Goal: Information Seeking & Learning: Learn about a topic

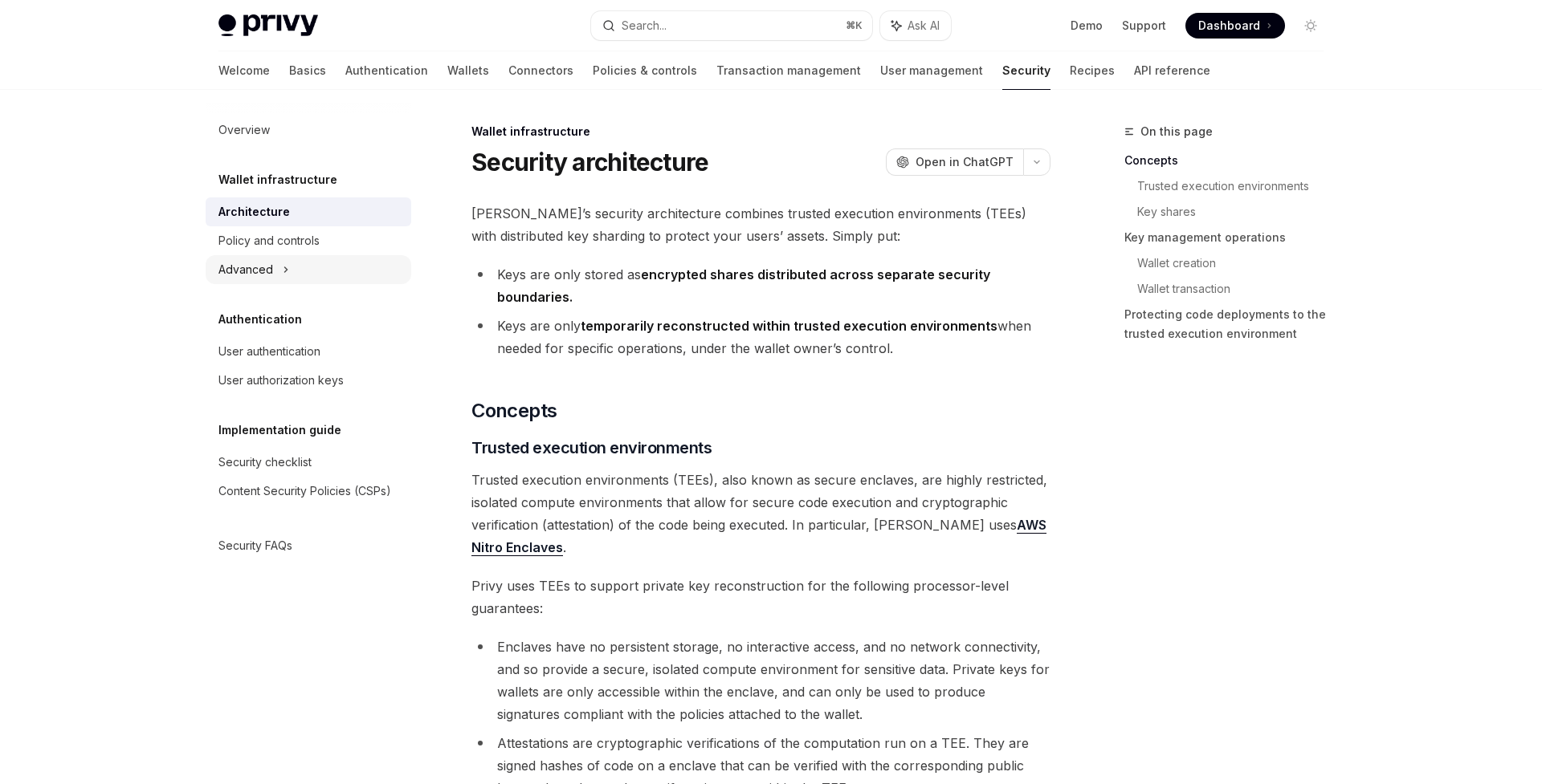
click at [283, 273] on icon at bounding box center [286, 270] width 6 height 19
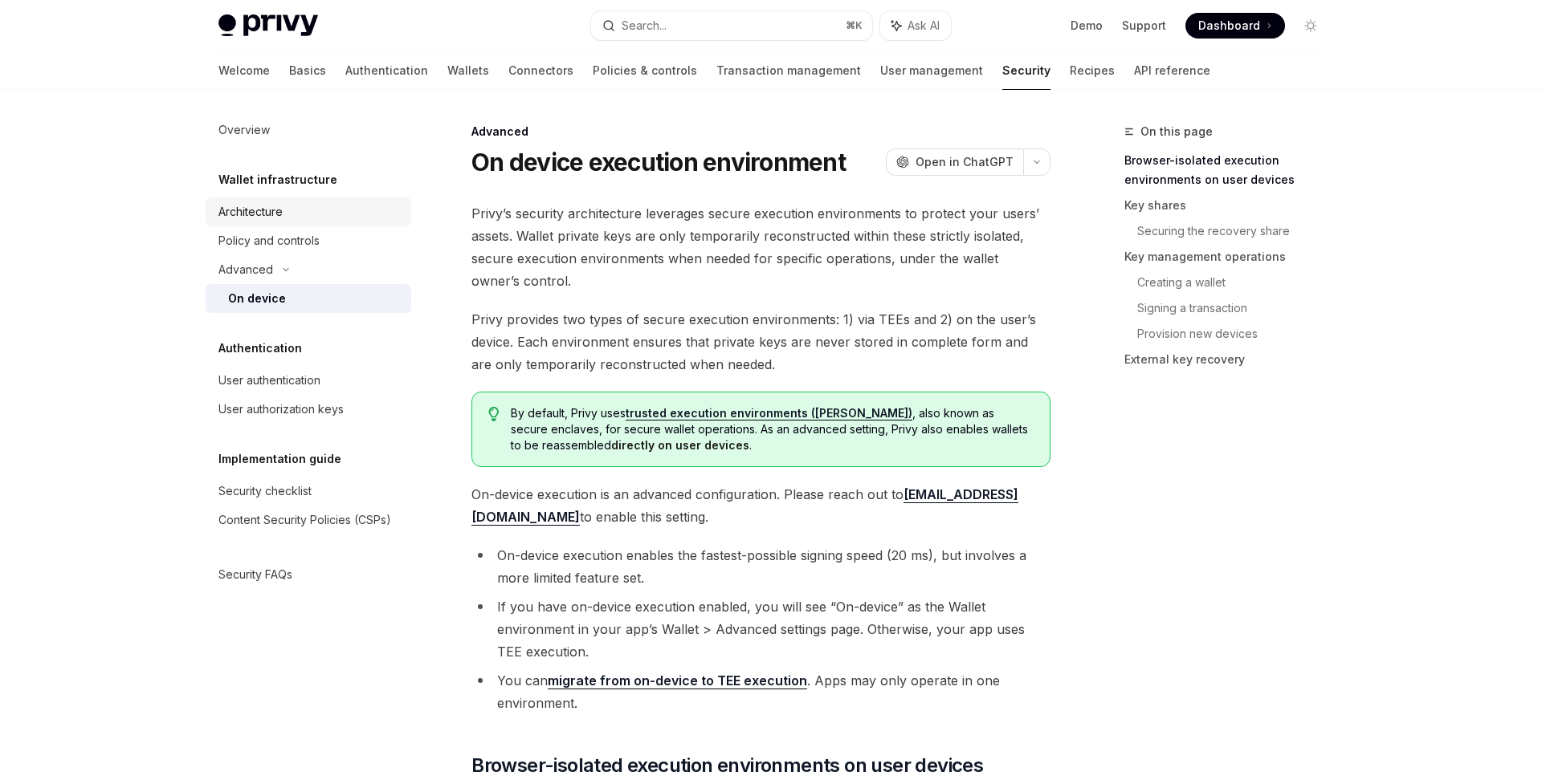
click at [261, 212] on div "Architecture" at bounding box center [250, 211] width 65 height 19
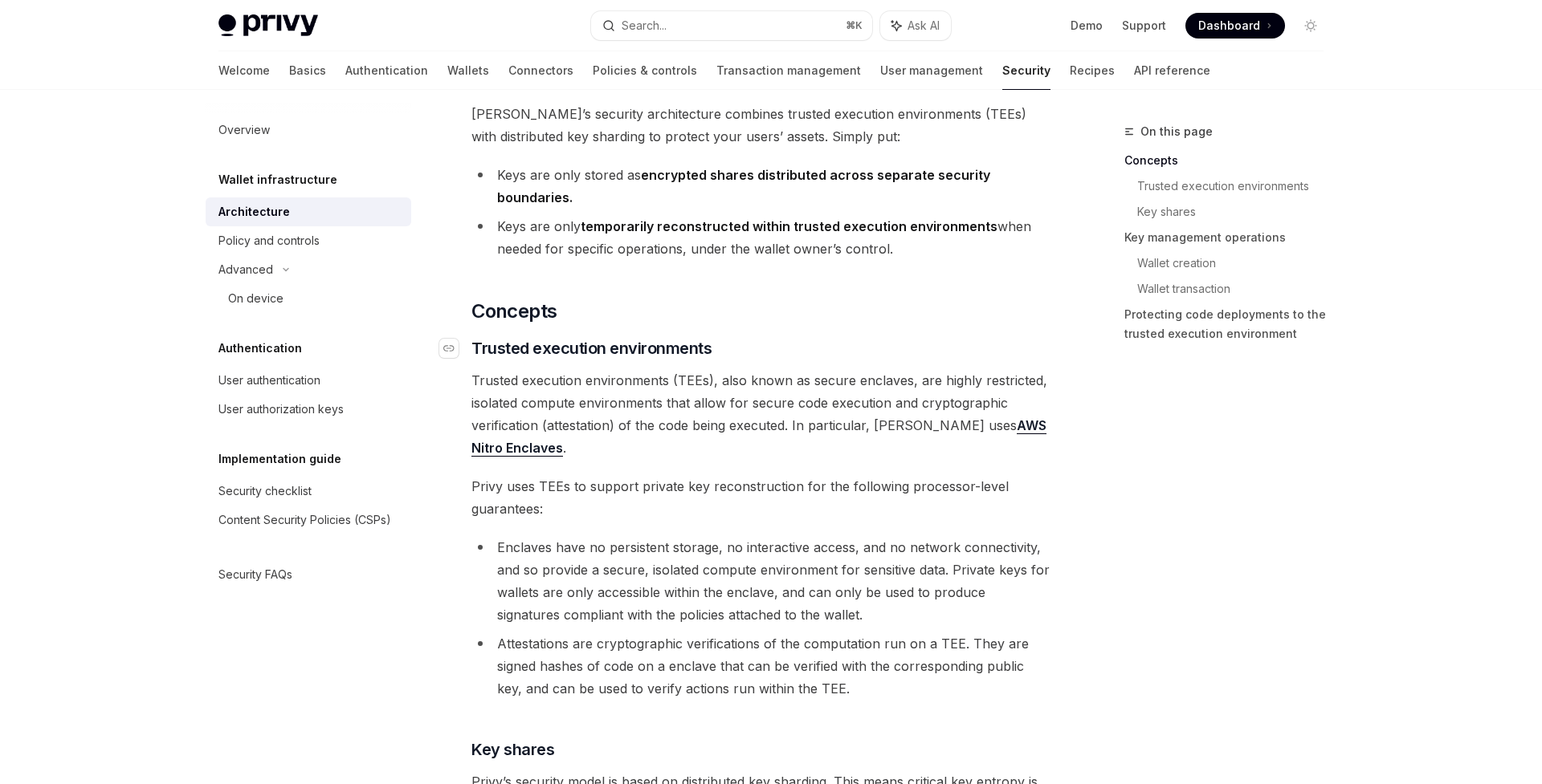
scroll to position [230, 0]
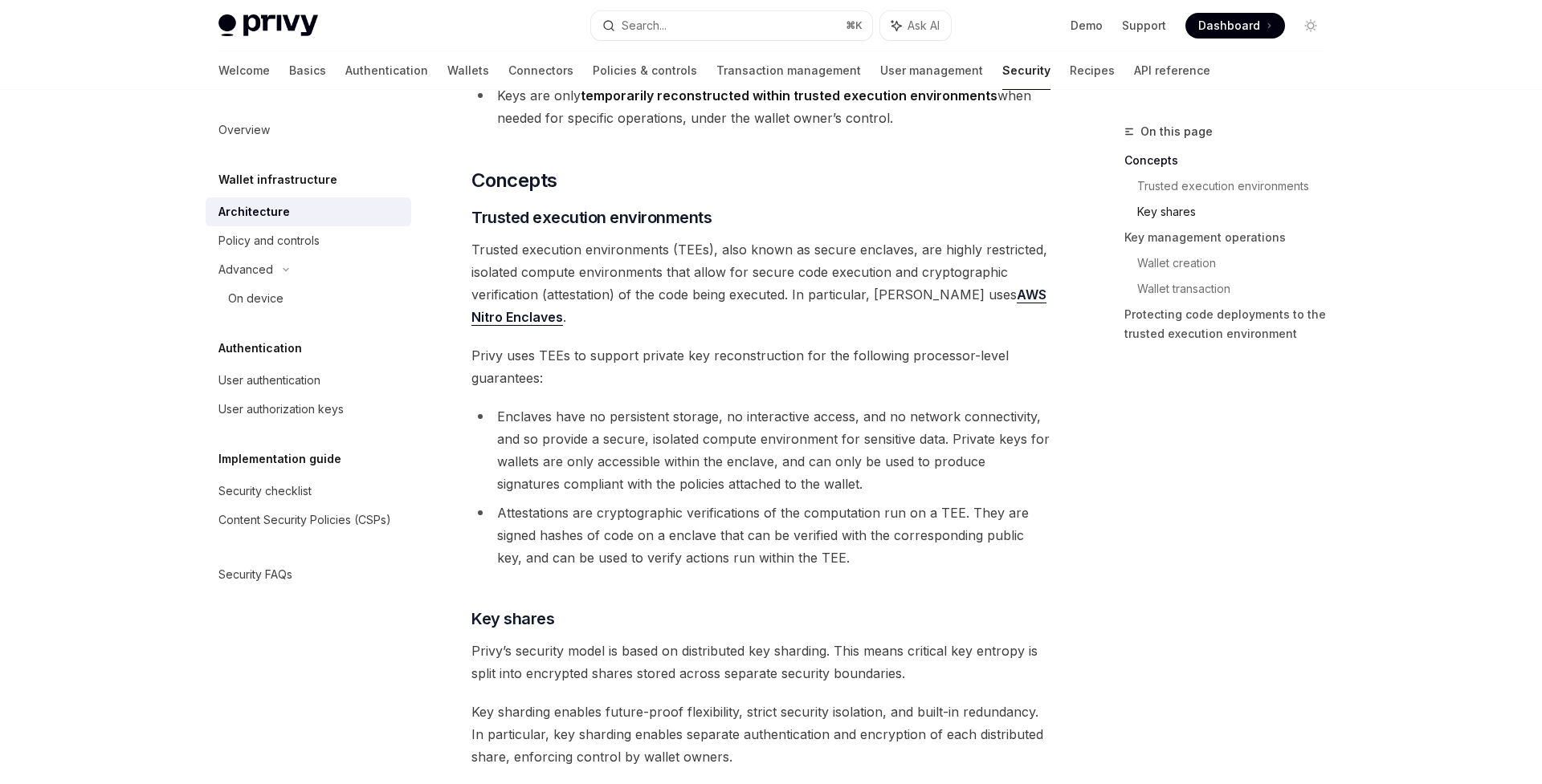
click at [1189, 206] on link "Key shares" at bounding box center [1237, 212] width 200 height 26
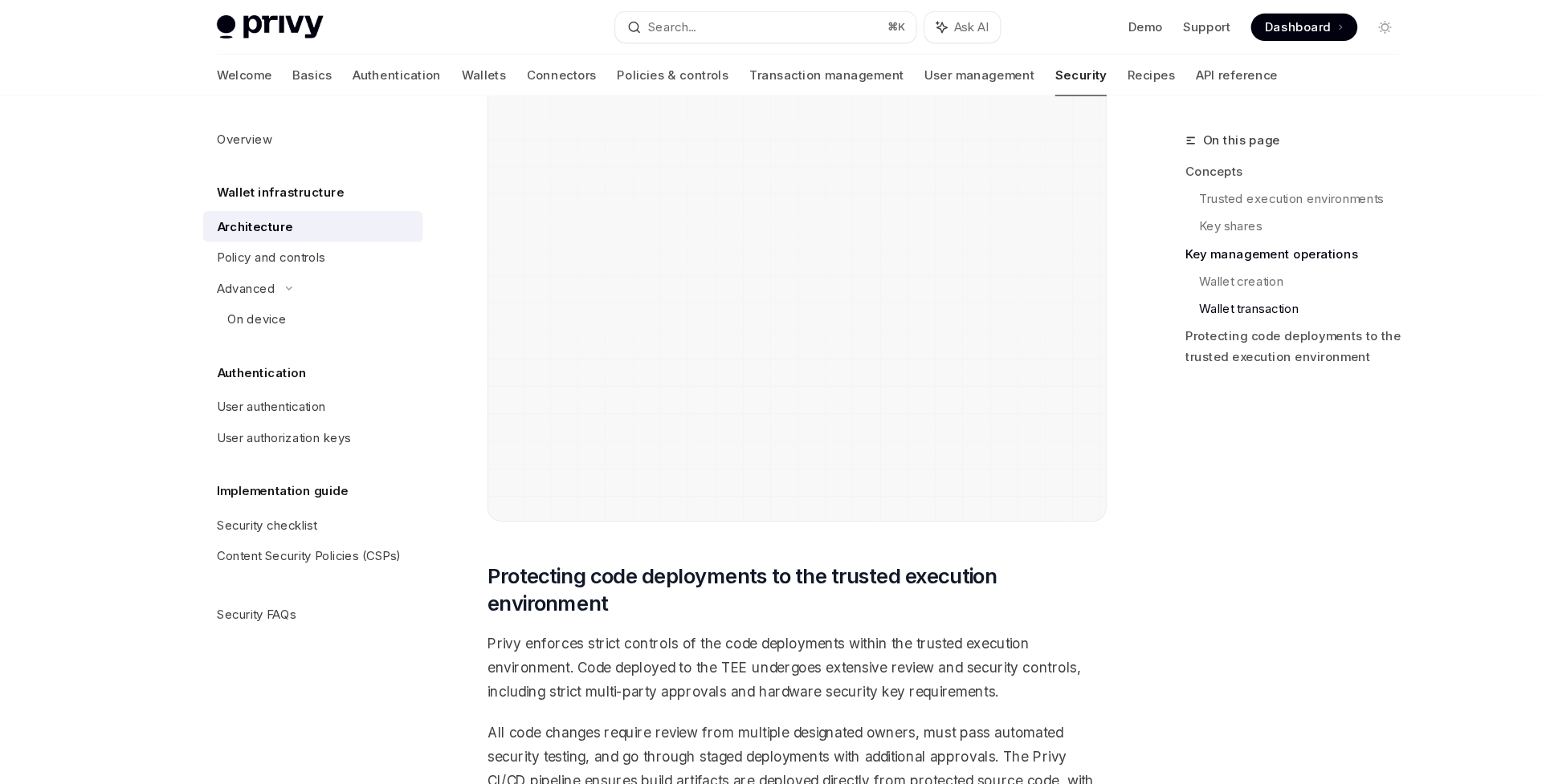
scroll to position [3263, 0]
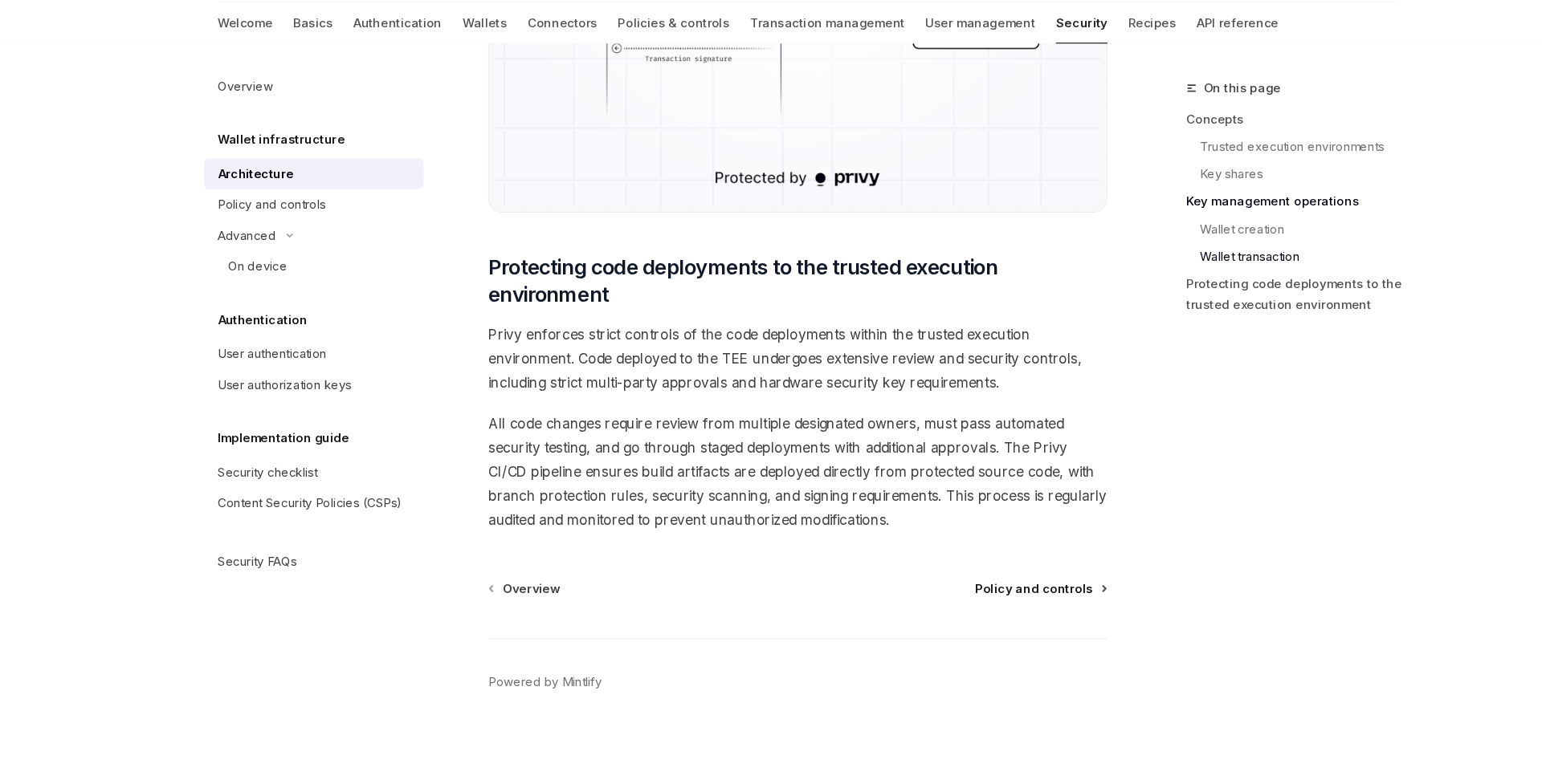
click at [955, 591] on span "Policy and controls" at bounding box center [982, 599] width 110 height 16
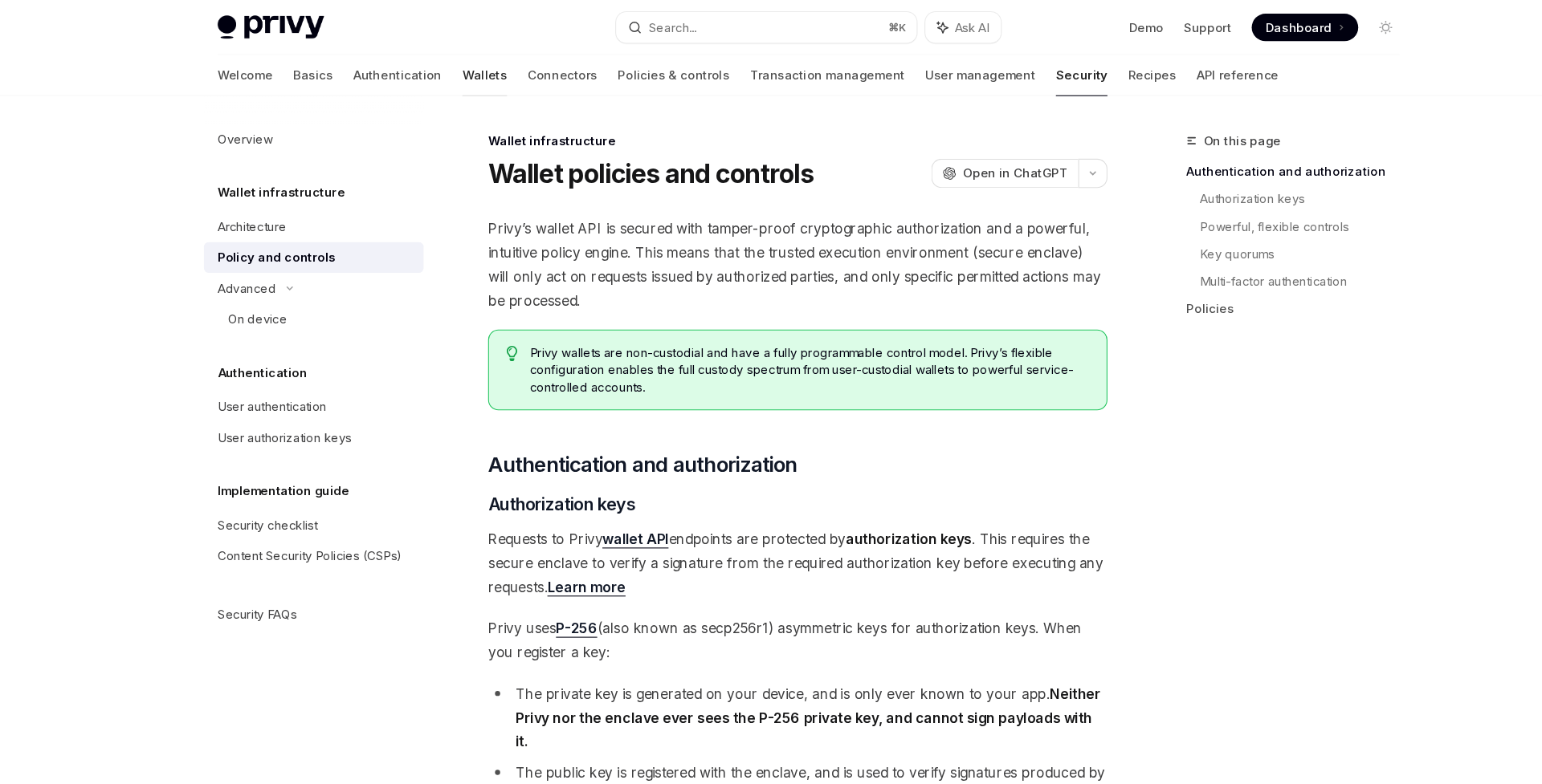
click at [447, 69] on link "Wallets" at bounding box center [468, 70] width 42 height 39
type textarea "*"
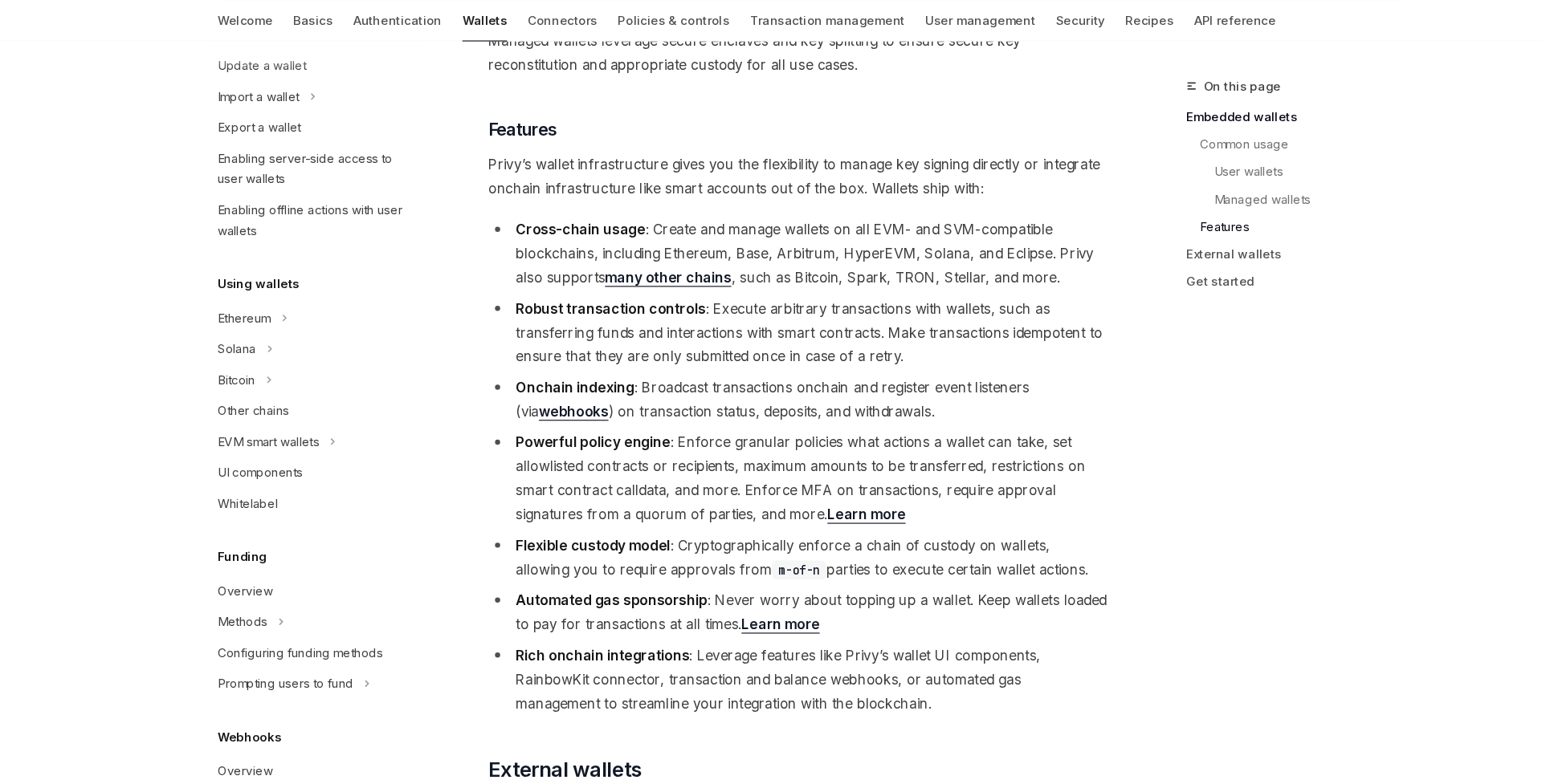
scroll to position [2332, 0]
